Goal: Task Accomplishment & Management: Use online tool/utility

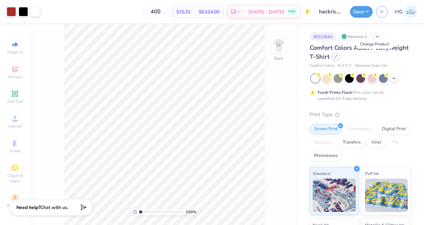
click at [338, 56] on icon at bounding box center [336, 56] width 3 height 3
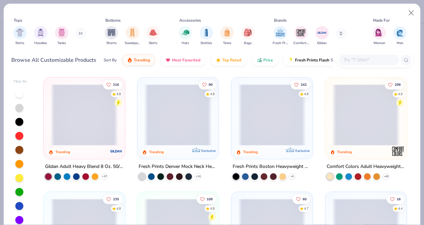
click at [348, 61] on input "text" at bounding box center [368, 60] width 51 height 8
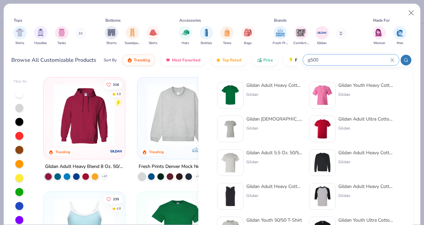
type input "g500"
click at [274, 94] on div "Gildan" at bounding box center [275, 94] width 56 height 6
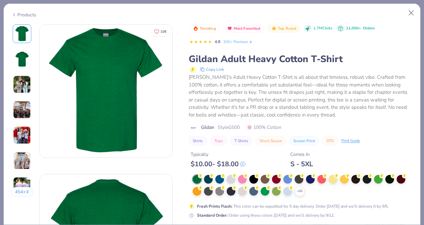
scroll to position [15, 0]
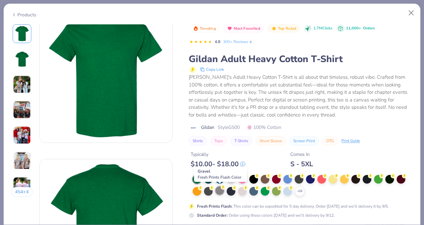
click at [220, 191] on div at bounding box center [220, 190] width 9 height 9
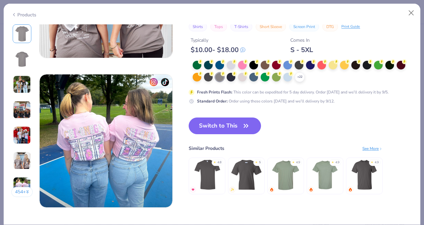
scroll to position [807, 0]
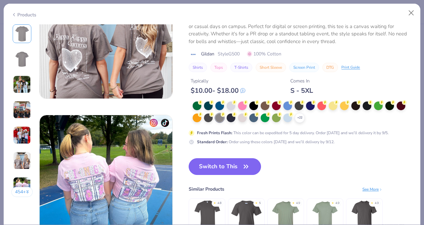
click at [242, 170] on icon "button" at bounding box center [246, 166] width 9 height 9
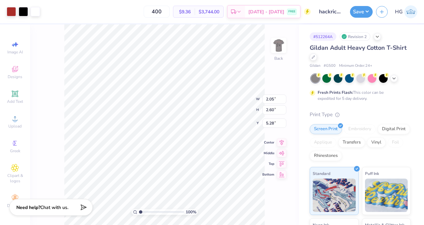
type input "3.00"
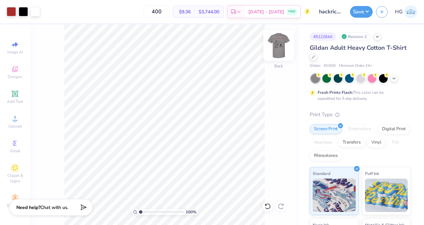
click at [274, 49] on img at bounding box center [279, 45] width 27 height 27
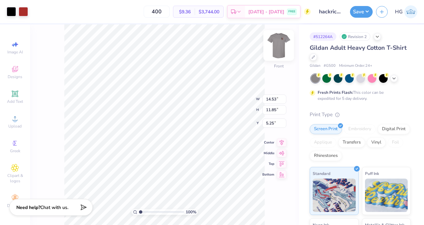
type input "3.33"
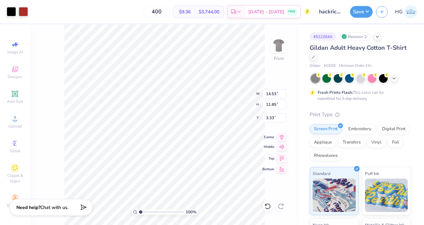
click at [281, 149] on icon at bounding box center [281, 147] width 9 height 8
type input "8.32"
click at [283, 140] on div "100 % Front W 14.53 14.53 " H 11.85 11.85 " Y 8.32 8.32 " Center Middle Top Bot…" at bounding box center [164, 124] width 269 height 201
type input "3.37"
click at [363, 12] on button "Save" at bounding box center [361, 11] width 23 height 12
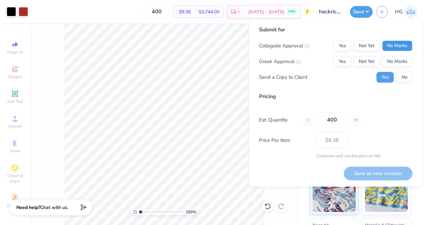
click at [398, 51] on button "No Marks" at bounding box center [397, 45] width 30 height 11
click at [398, 57] on button "No Marks" at bounding box center [397, 61] width 30 height 11
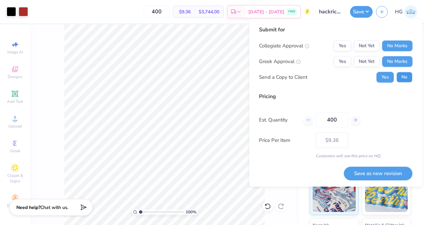
click at [405, 80] on button "No" at bounding box center [405, 77] width 16 height 11
click at [375, 176] on button "Save as new revision" at bounding box center [378, 174] width 69 height 14
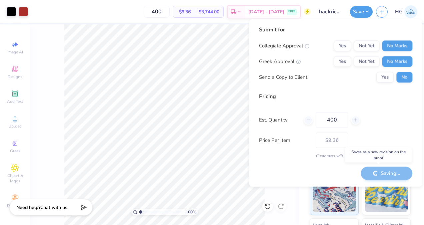
type input "– –"
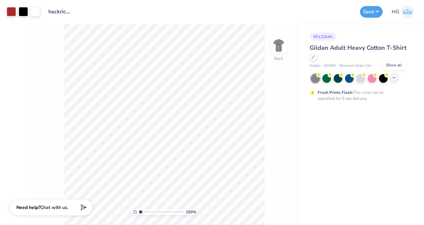
click at [394, 78] on polyline at bounding box center [394, 77] width 3 height 1
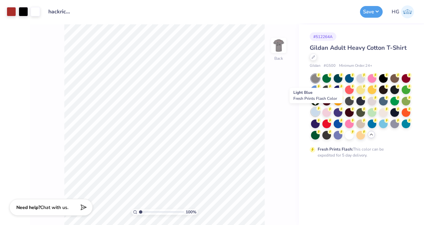
click at [317, 112] on div at bounding box center [315, 111] width 9 height 9
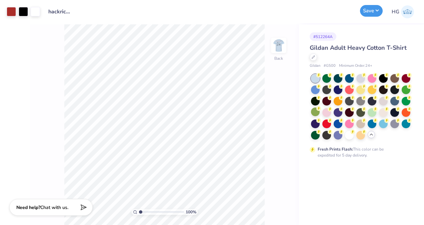
click at [380, 11] on button "Save" at bounding box center [371, 11] width 23 height 12
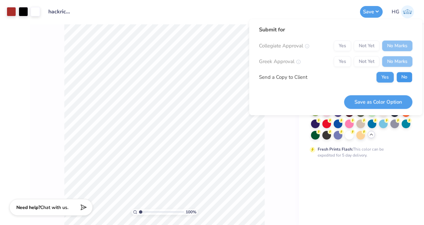
click at [402, 81] on button "No" at bounding box center [405, 77] width 16 height 11
click at [382, 101] on button "Save as Color Option" at bounding box center [378, 102] width 68 height 14
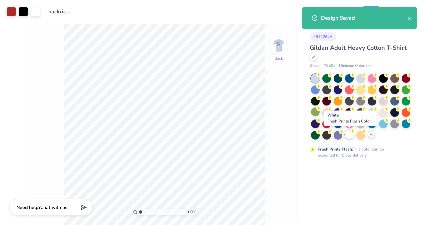
click at [351, 134] on div at bounding box center [349, 134] width 9 height 9
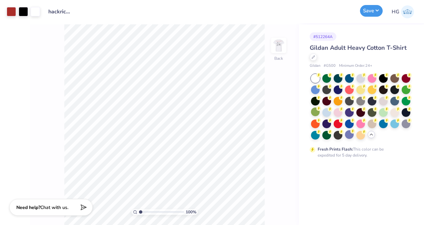
click at [375, 13] on button "Save" at bounding box center [371, 11] width 23 height 12
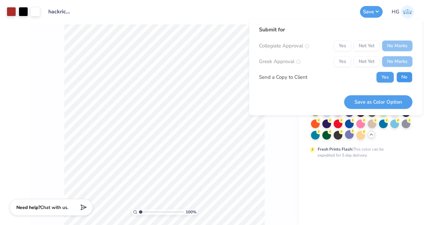
click at [400, 77] on button "No" at bounding box center [405, 77] width 16 height 11
click at [381, 98] on button "Save as Color Option" at bounding box center [378, 102] width 68 height 14
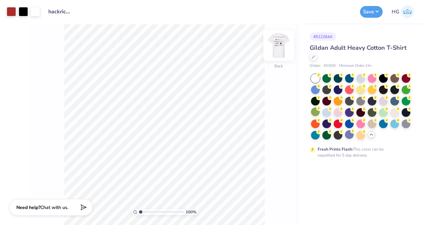
click at [284, 51] on img at bounding box center [279, 45] width 27 height 27
click at [285, 51] on img at bounding box center [279, 45] width 27 height 27
